Goal: Information Seeking & Learning: Learn about a topic

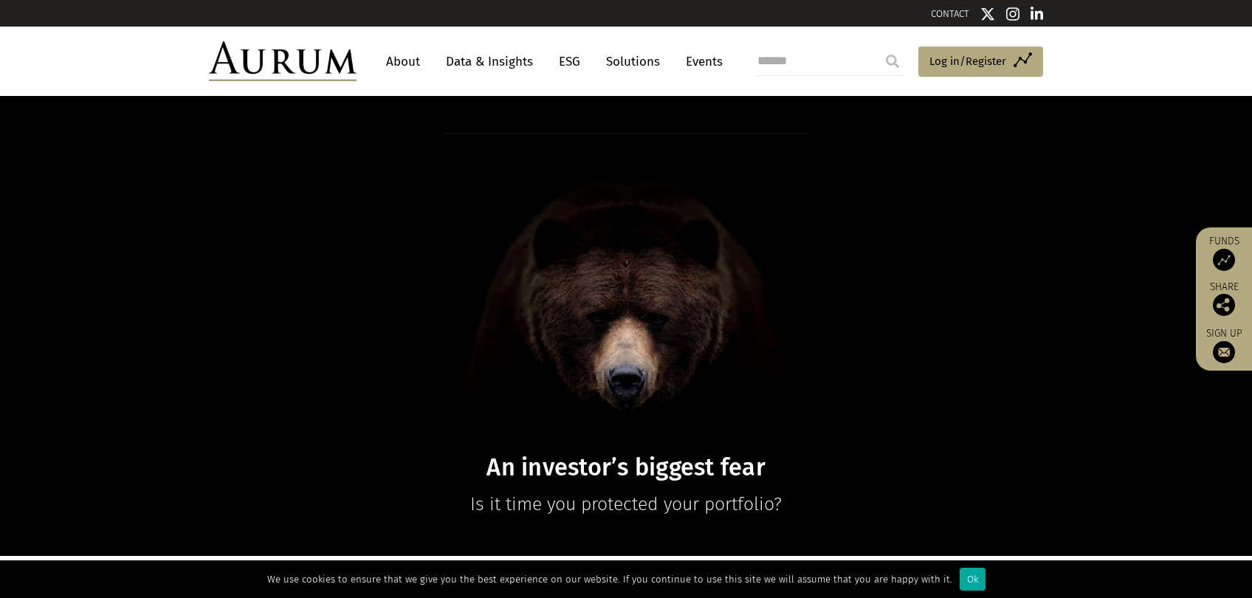
click at [282, 58] on img at bounding box center [283, 61] width 148 height 40
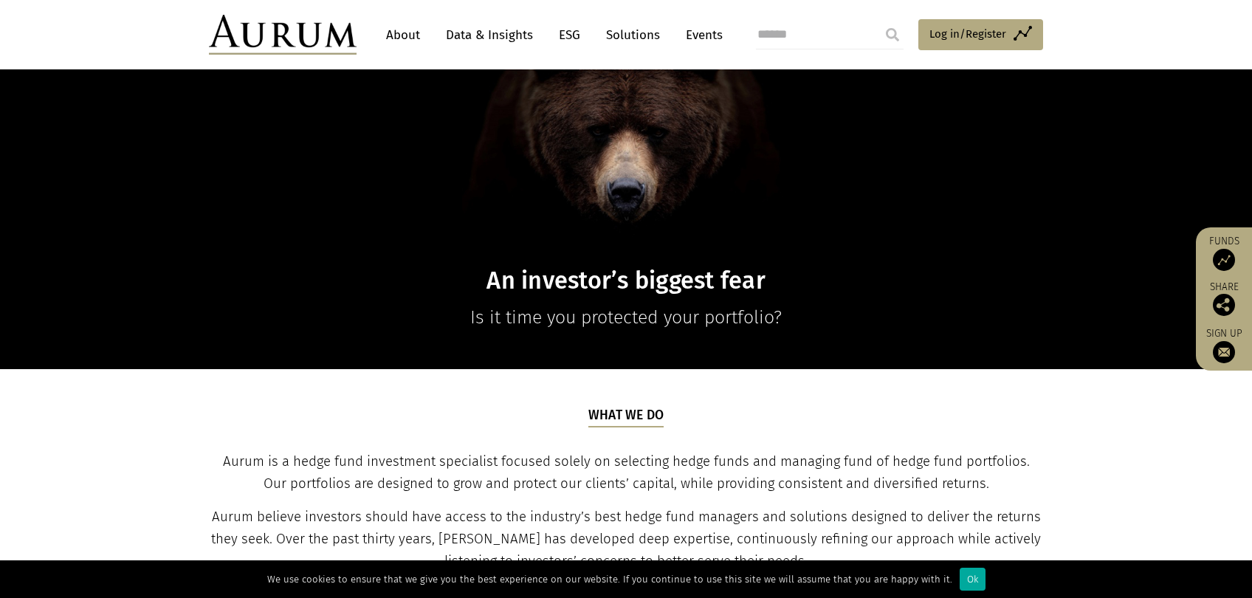
scroll to position [222, 0]
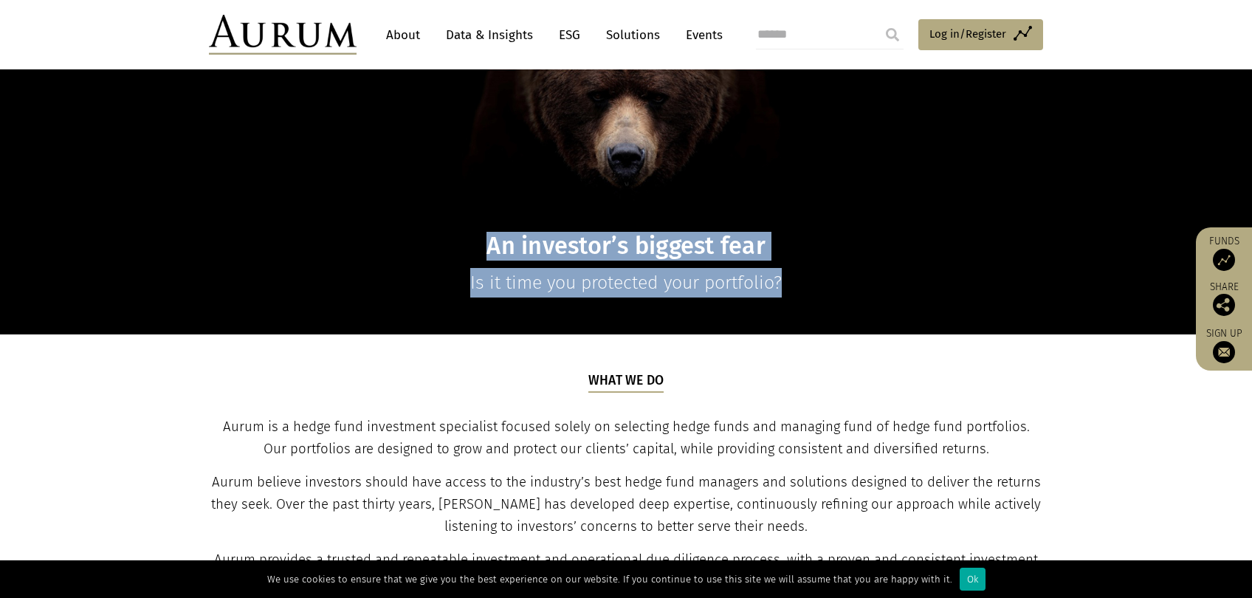
drag, startPoint x: 916, startPoint y: 208, endPoint x: 384, endPoint y: 230, distance: 532.2
click at [384, 230] on div "An investor’s biggest fear Is it time you protected your portfolio?" at bounding box center [626, 104] width 864 height 386
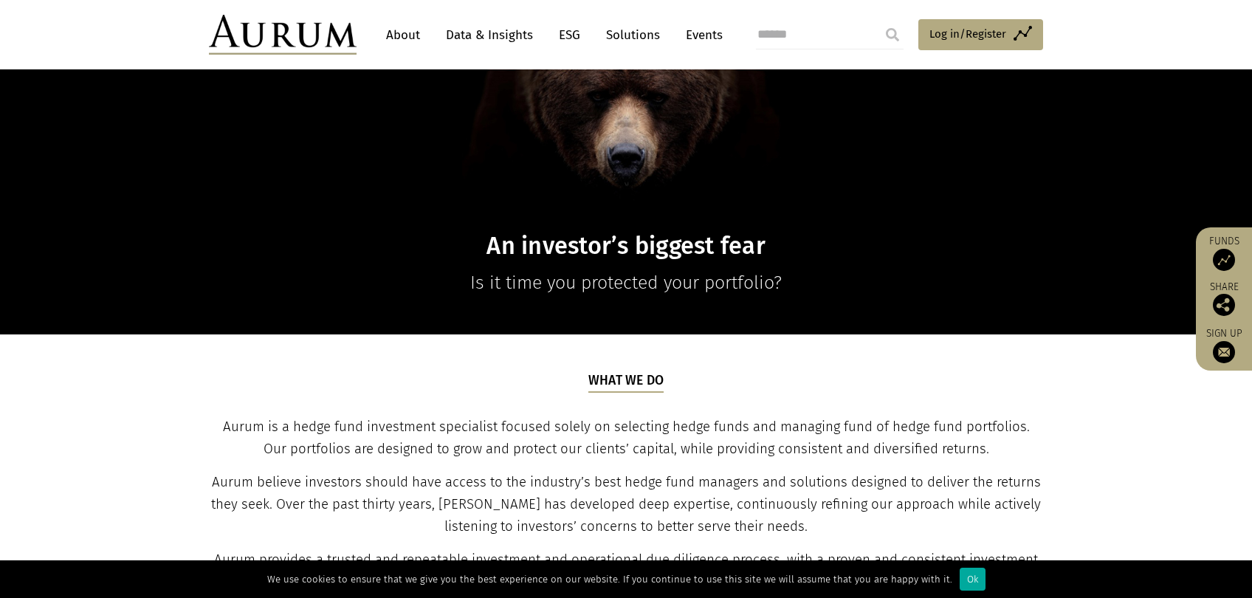
click at [797, 208] on h1 at bounding box center [626, 67] width 570 height 313
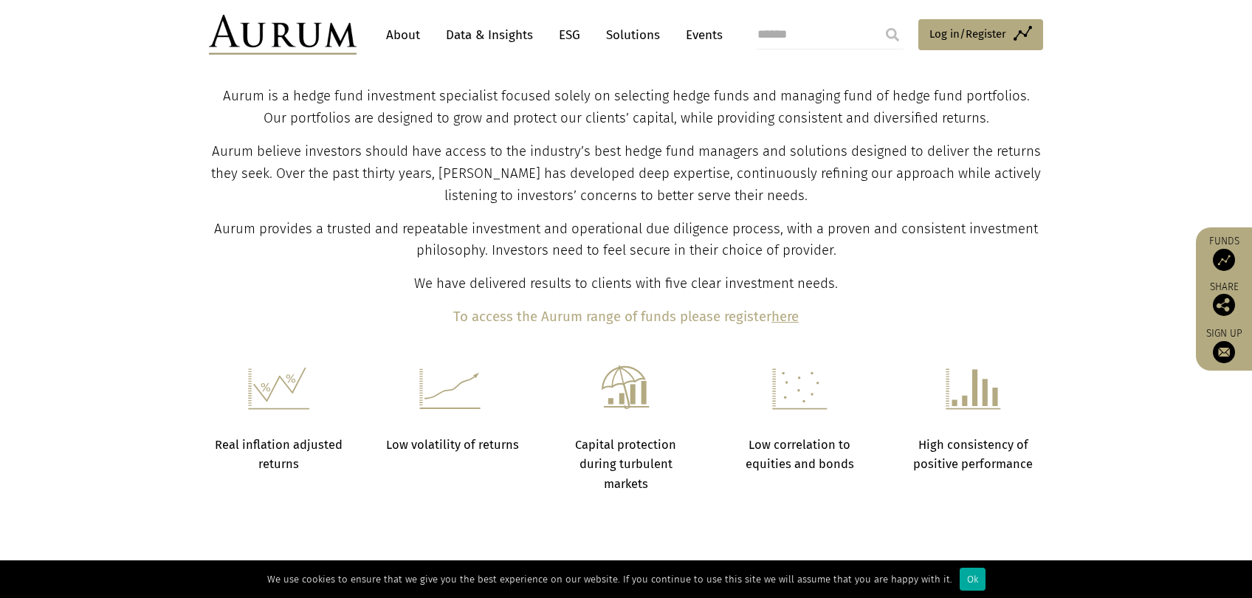
scroll to position [738, 0]
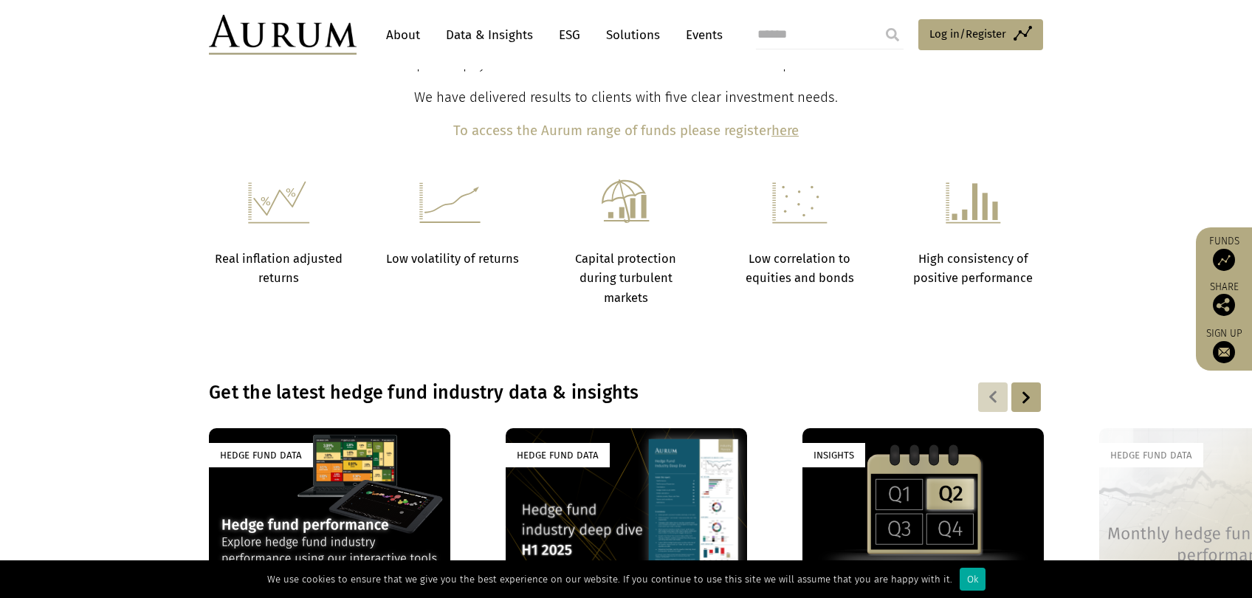
click at [1033, 398] on div at bounding box center [1027, 398] width 30 height 30
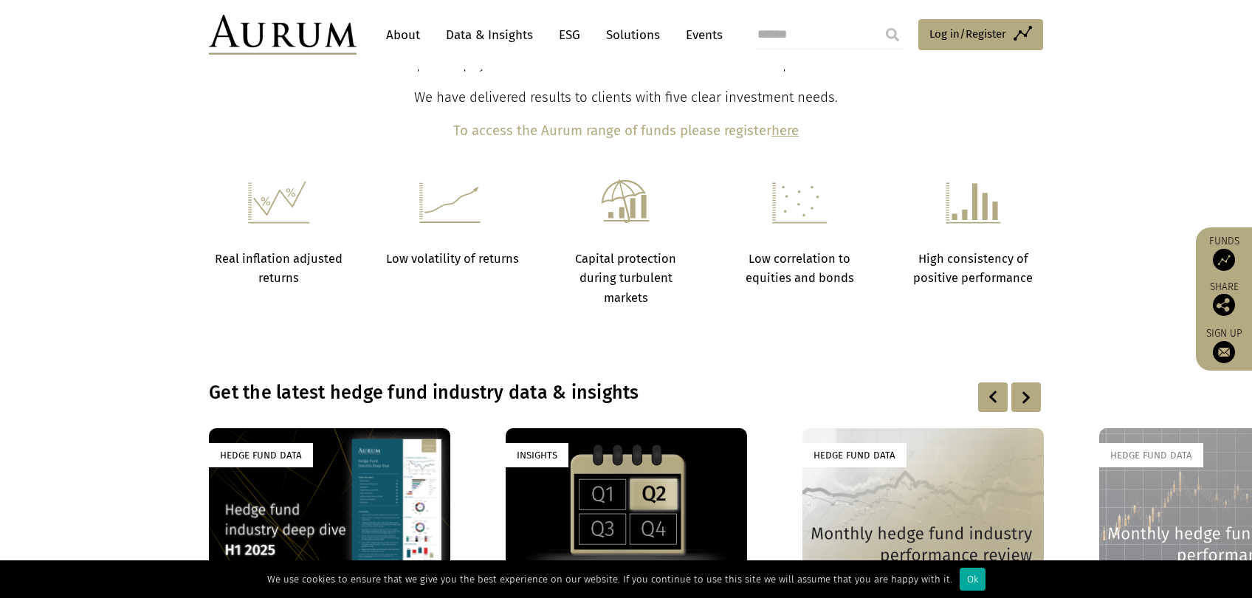
click at [1033, 398] on div at bounding box center [1027, 398] width 30 height 30
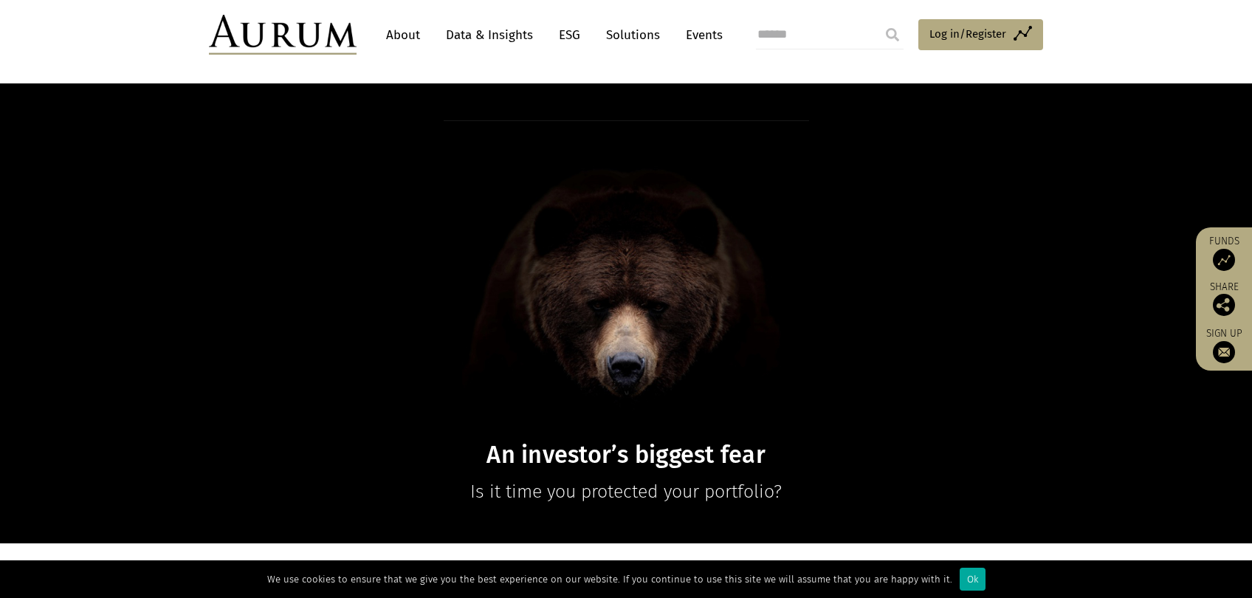
scroll to position [0, 0]
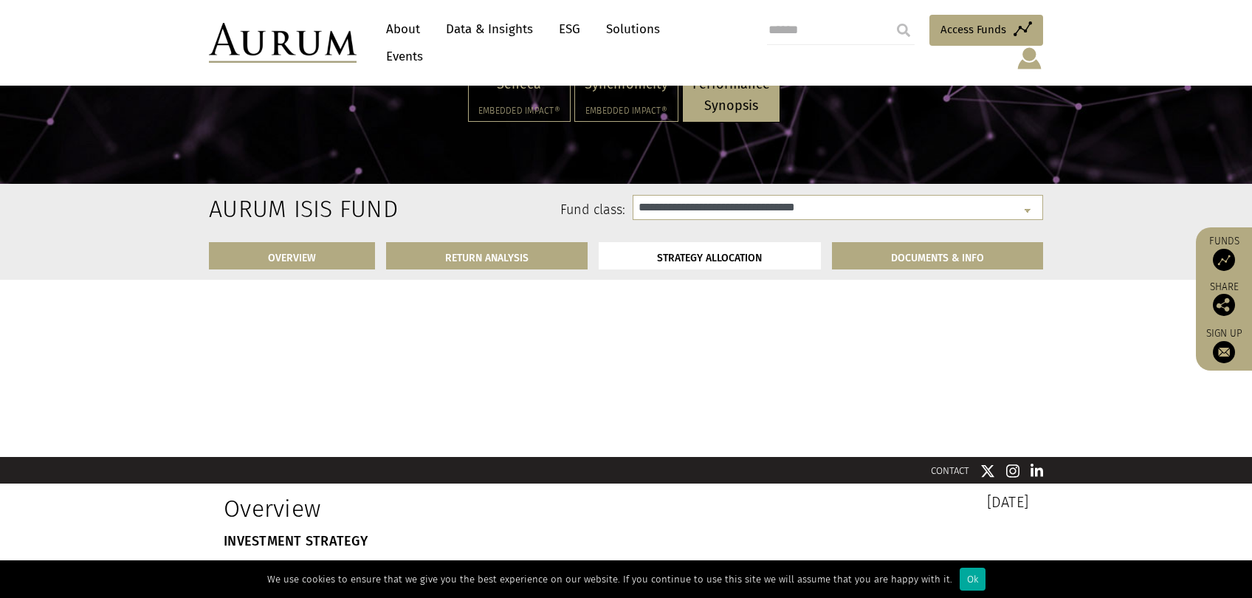
select select "**********"
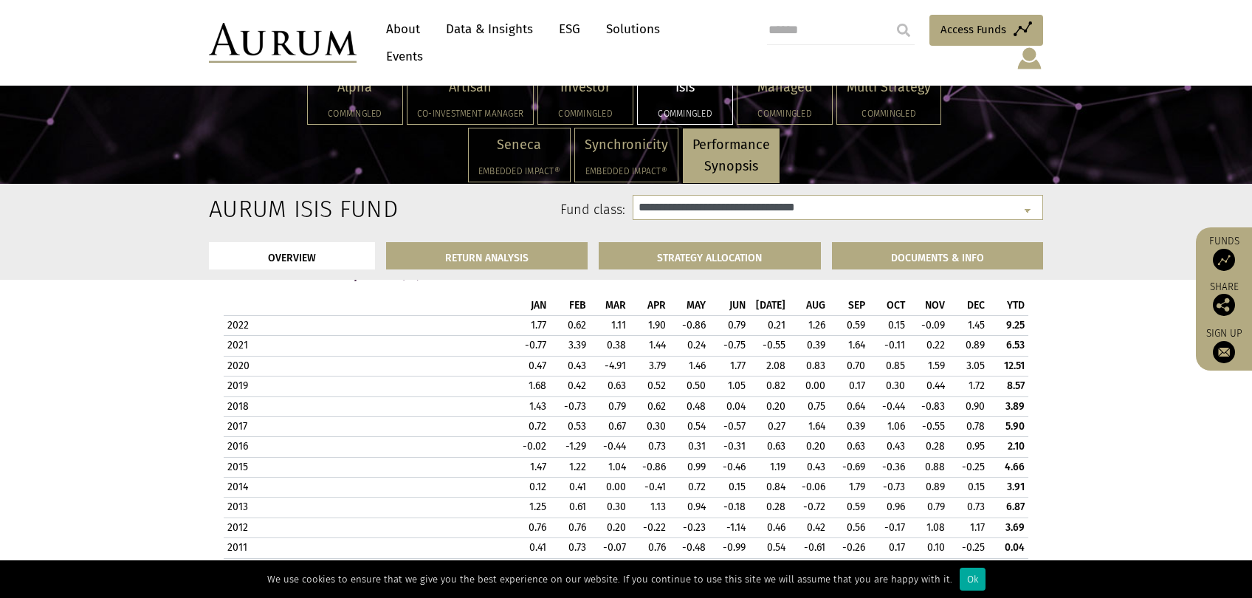
scroll to position [1413, 0]
